Goal: Navigation & Orientation: Understand site structure

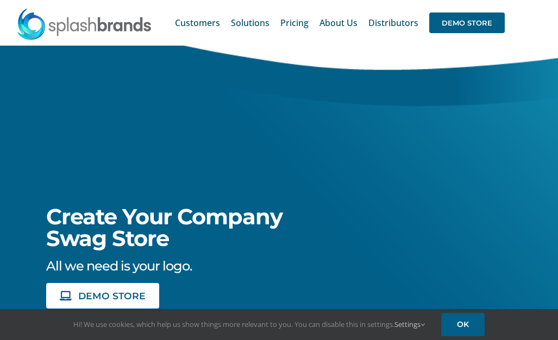
scroll to position [136, 0]
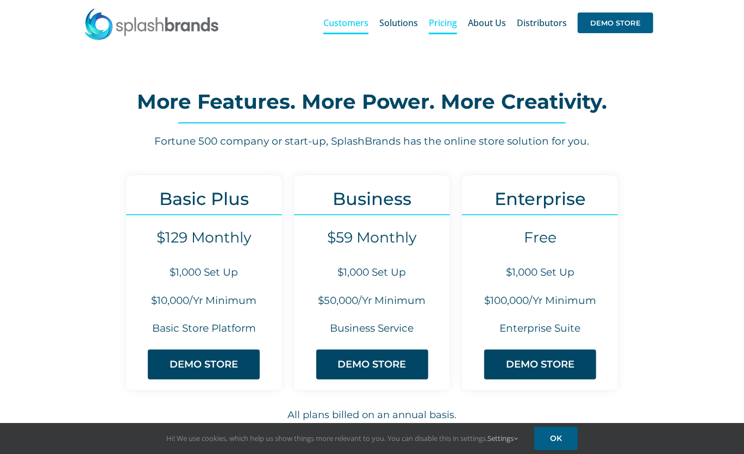
click at [344, 18] on span "Customers" at bounding box center [345, 22] width 45 height 9
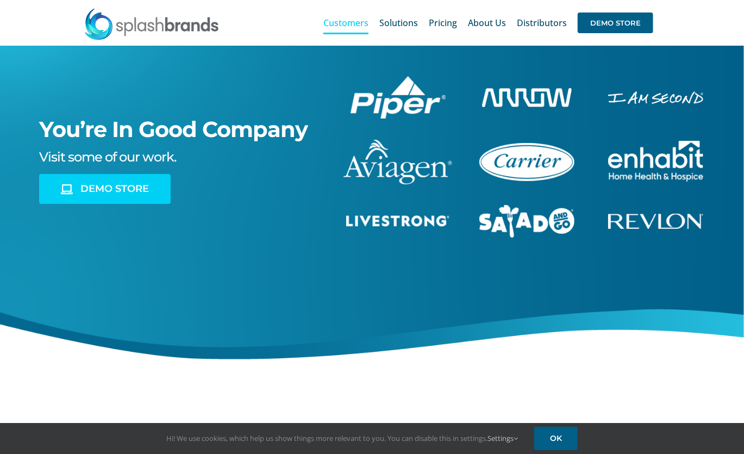
scroll to position [36, 0]
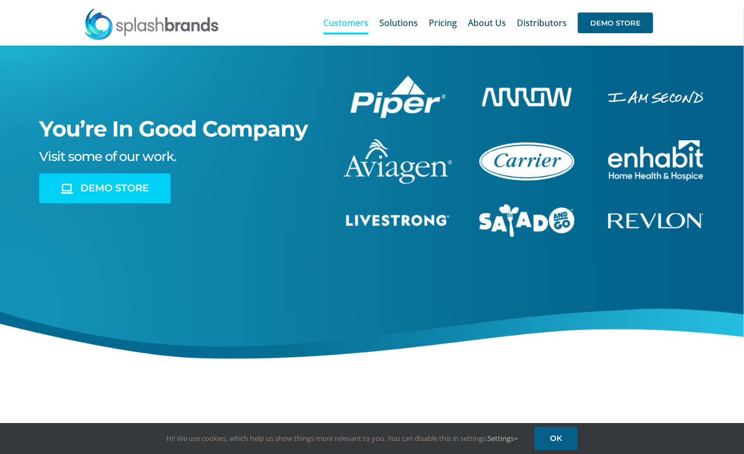
click at [145, 188] on span "DEMO STORE" at bounding box center [114, 188] width 68 height 11
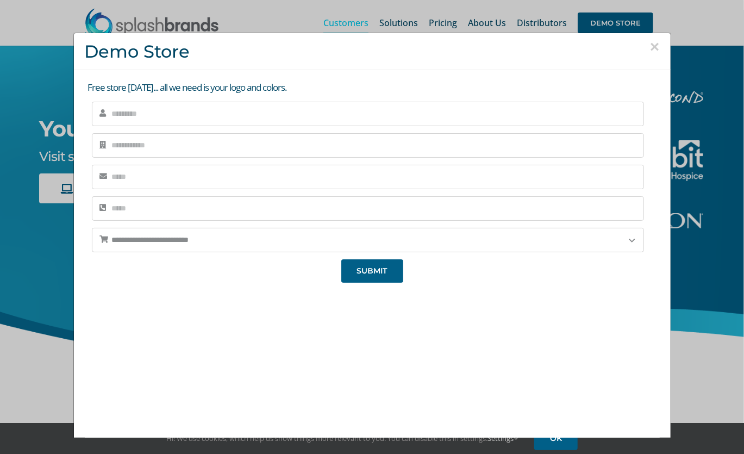
click at [656, 46] on button "×" at bounding box center [655, 47] width 10 height 16
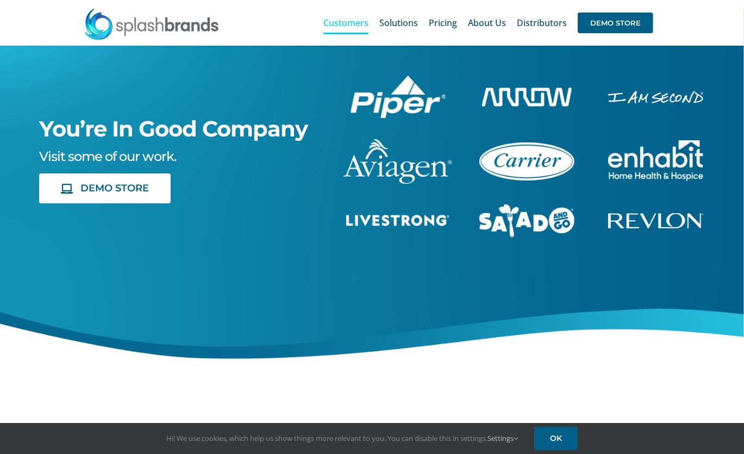
click at [157, 153] on span "Visit some of our work." at bounding box center [107, 156] width 137 height 16
click at [389, 93] on img "piper-White" at bounding box center [398, 97] width 95 height 42
click at [647, 222] on img "revlon-flat-white" at bounding box center [655, 220] width 95 height 15
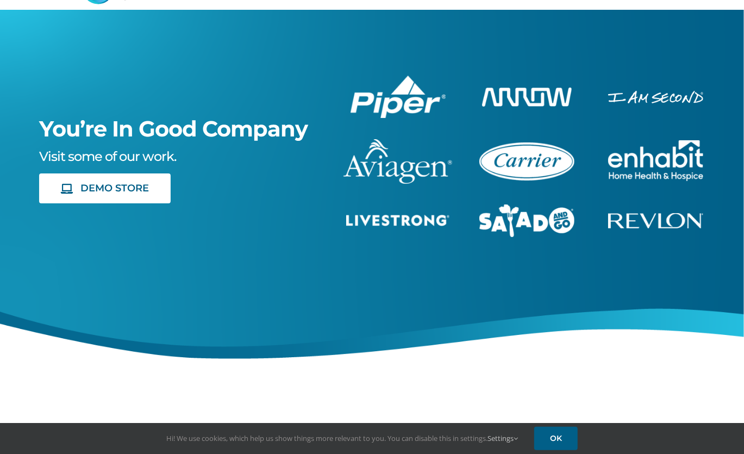
scroll to position [0, 0]
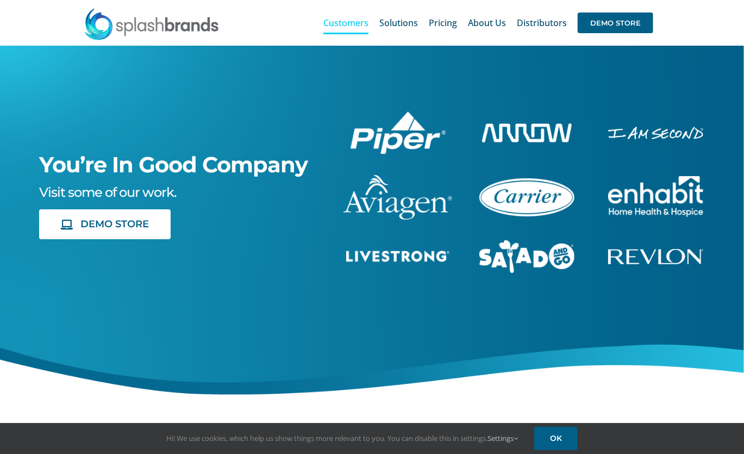
click at [413, 259] on img "livestrong-5E-website" at bounding box center [397, 256] width 103 height 11
click at [503, 250] on img "sng-1C" at bounding box center [526, 256] width 95 height 33
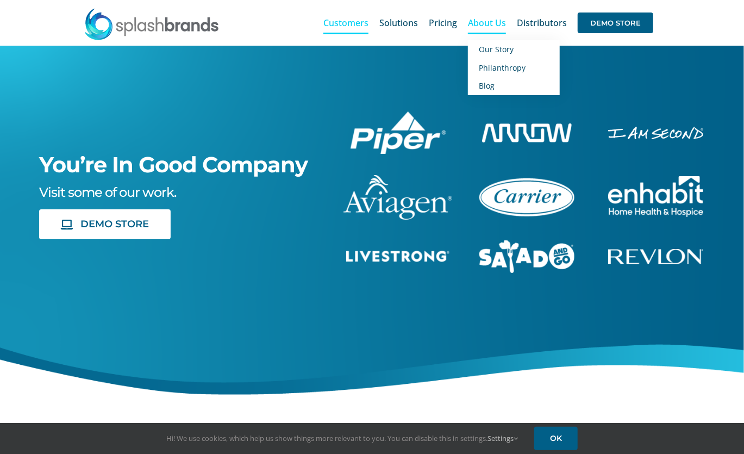
click at [492, 22] on span "About Us" at bounding box center [487, 22] width 38 height 9
click at [495, 47] on span "Our Story" at bounding box center [496, 49] width 35 height 10
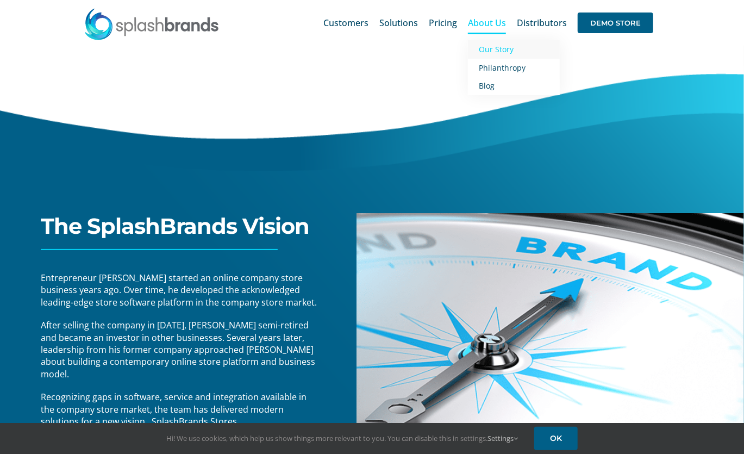
click at [495, 50] on span "Our Story" at bounding box center [496, 49] width 35 height 10
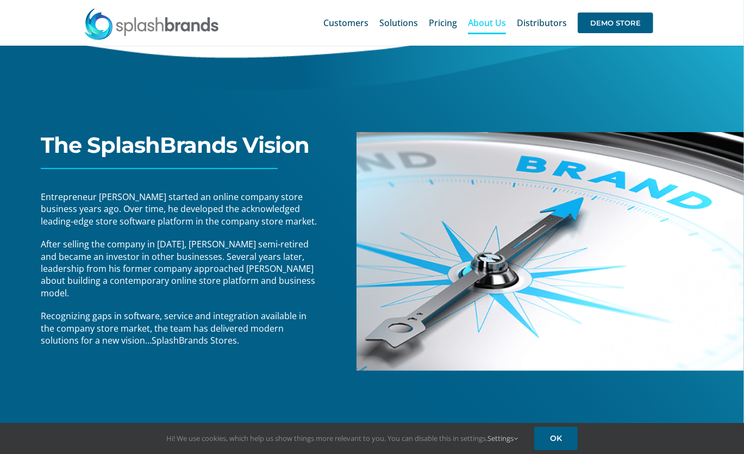
scroll to position [83, 0]
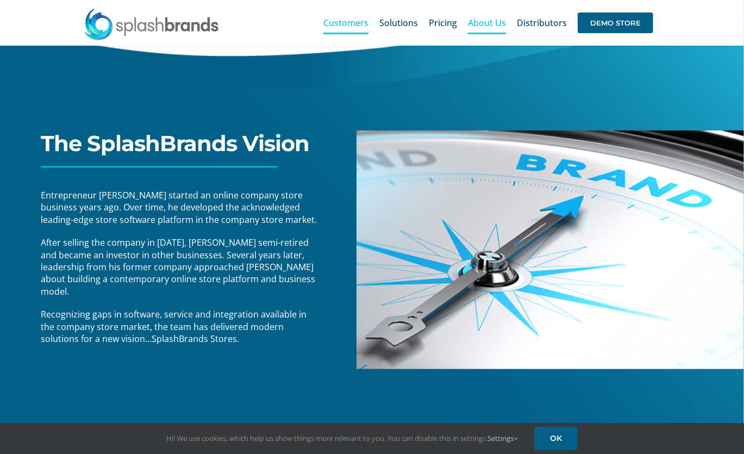
click at [342, 18] on span "Customers" at bounding box center [345, 22] width 45 height 9
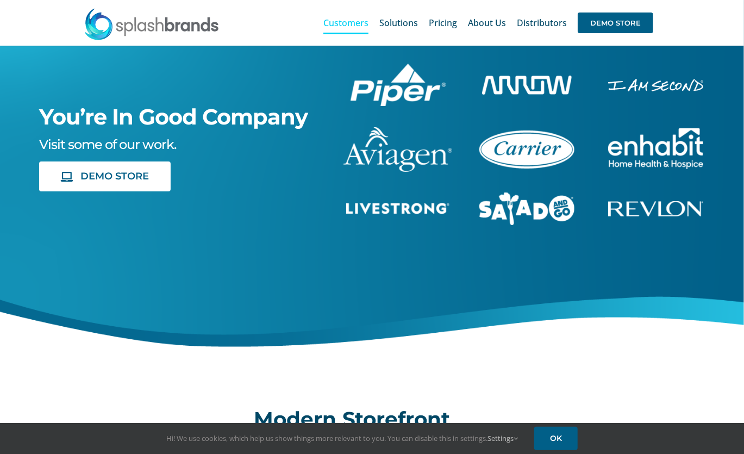
scroll to position [48, 0]
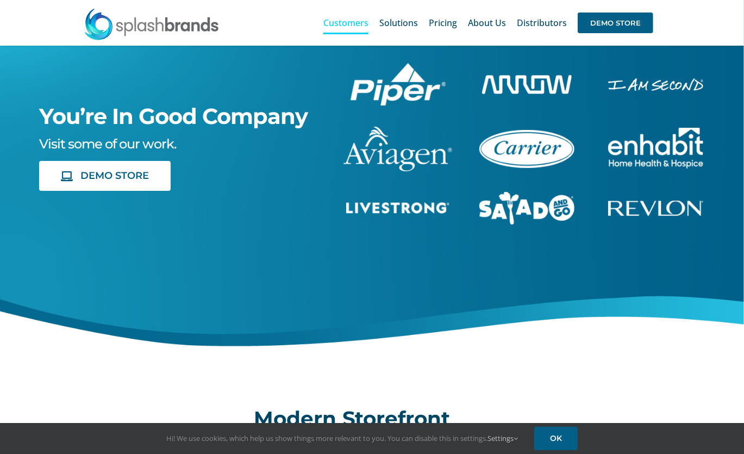
click at [414, 156] on img at bounding box center [398, 149] width 109 height 45
click at [525, 214] on img "sng-1C" at bounding box center [526, 208] width 95 height 33
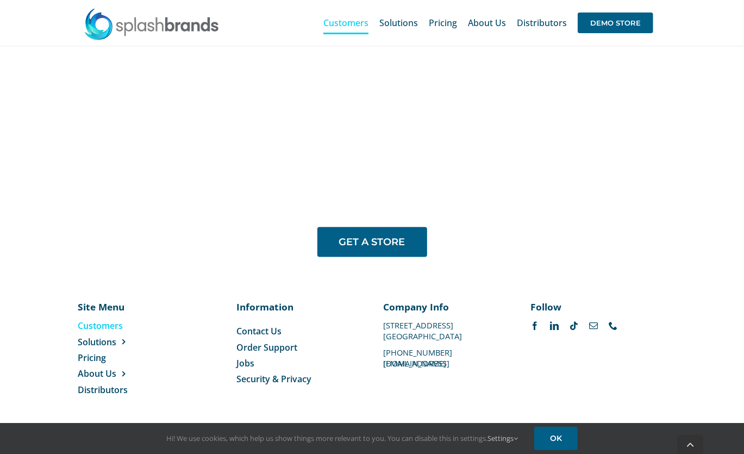
scroll to position [823, 0]
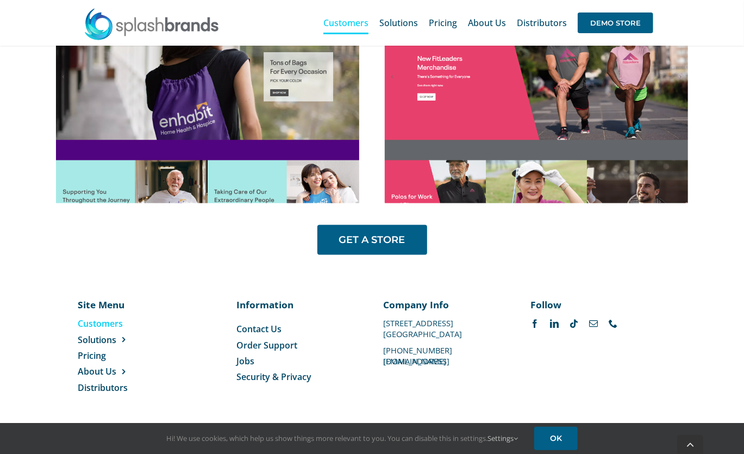
click at [130, 23] on img at bounding box center [152, 24] width 136 height 33
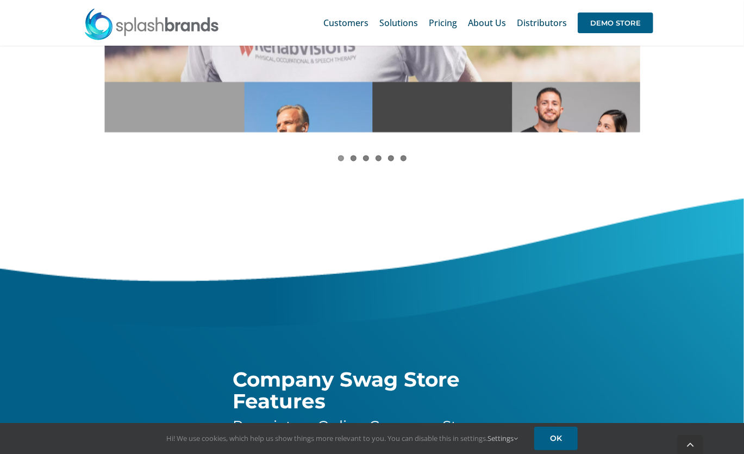
scroll to position [1477, 0]
